Goal: Check status

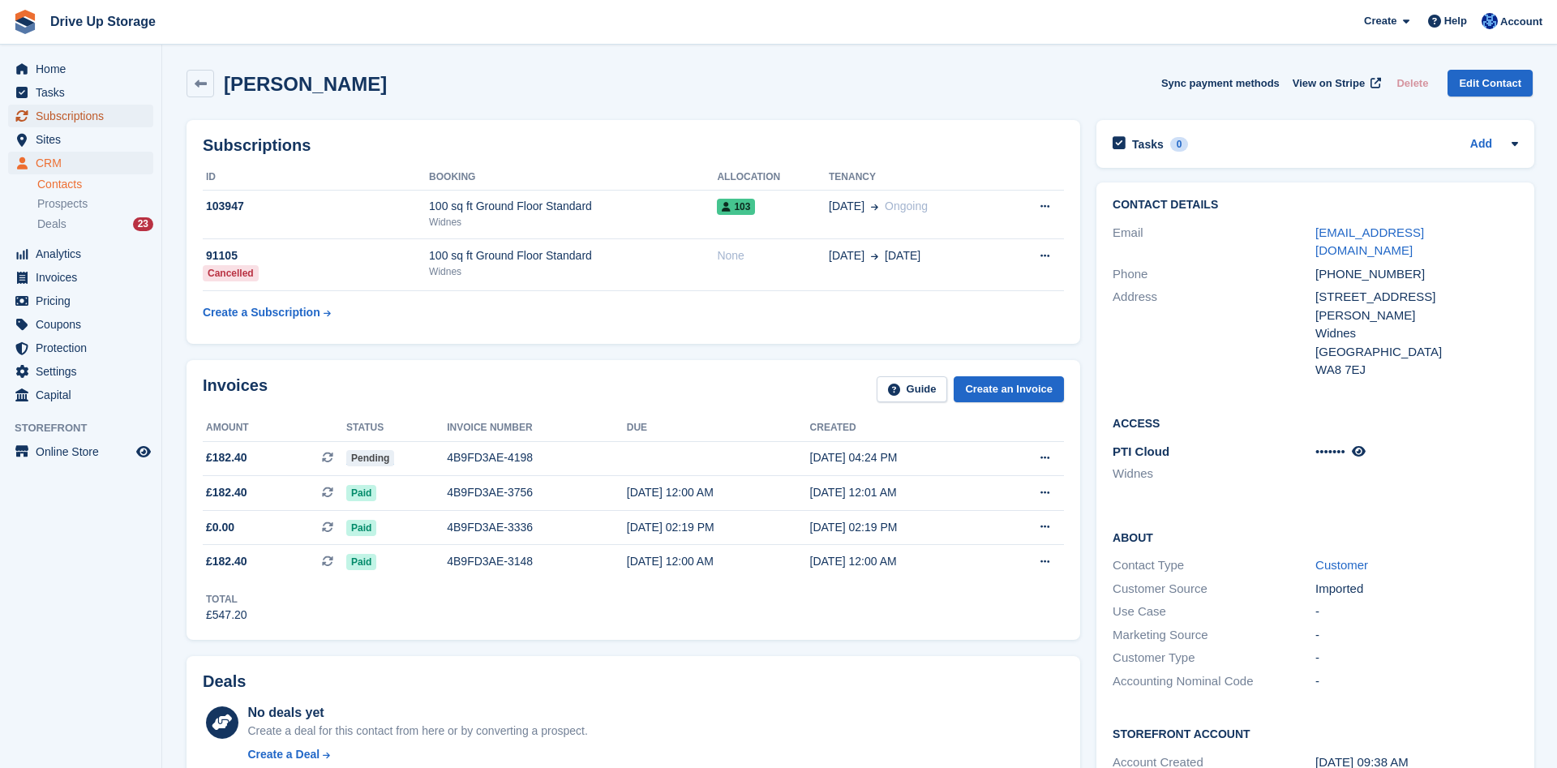
click at [49, 122] on span "Subscriptions" at bounding box center [84, 116] width 97 height 23
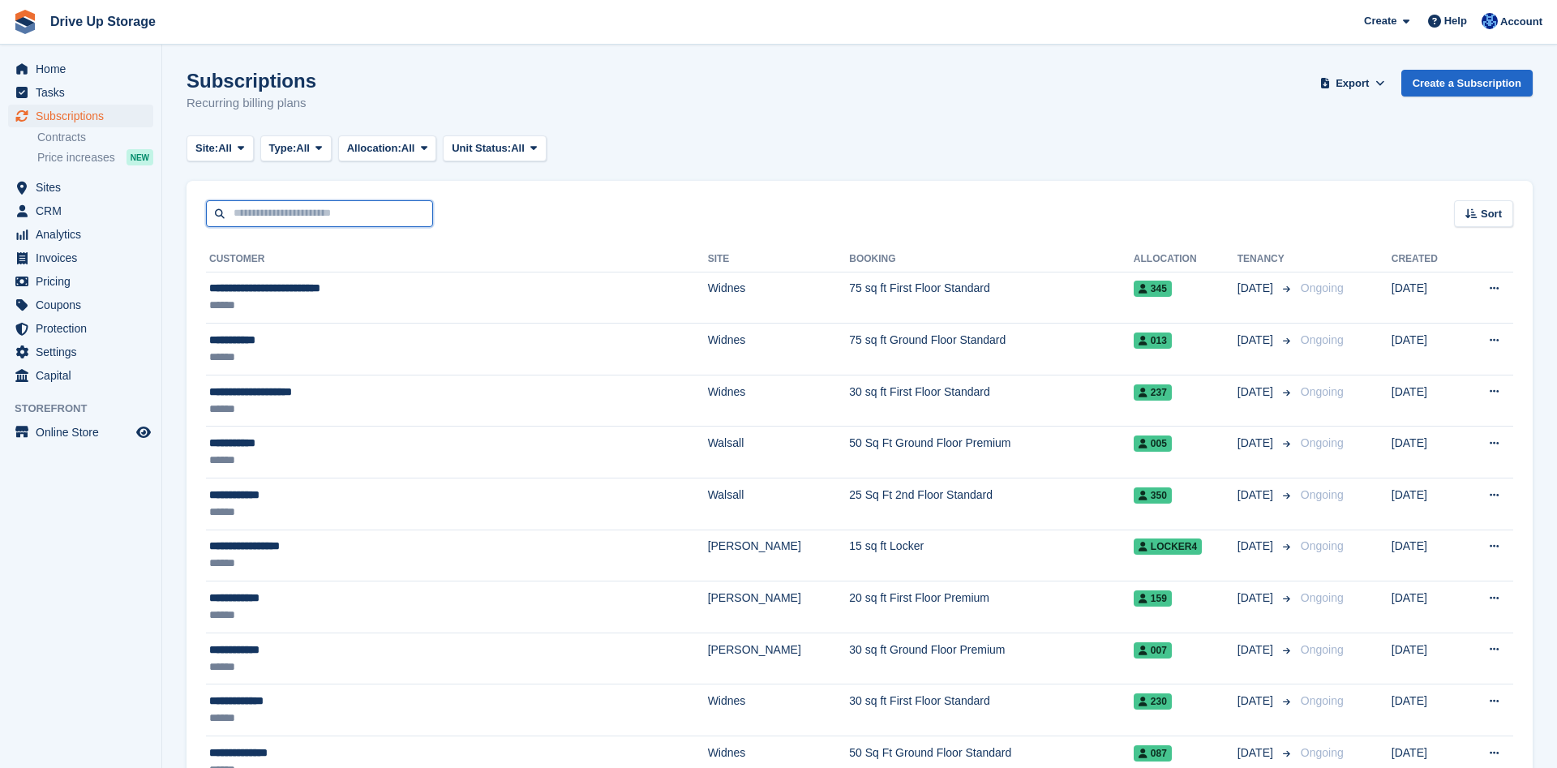
click at [282, 210] on input "text" at bounding box center [319, 213] width 227 height 27
type input "****"
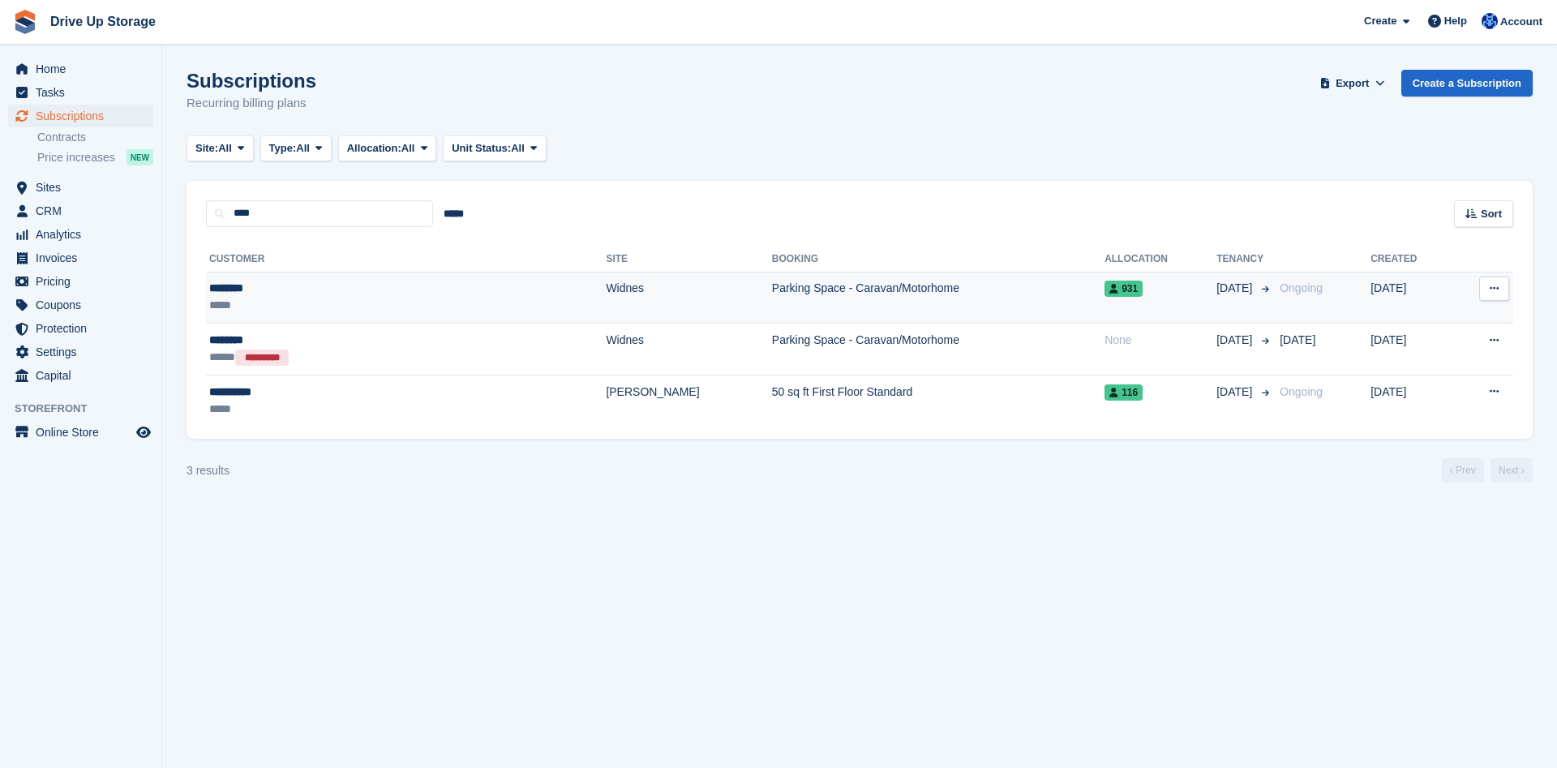
click at [315, 306] on div "*****" at bounding box center [320, 305] width 222 height 17
